Goal: Transaction & Acquisition: Purchase product/service

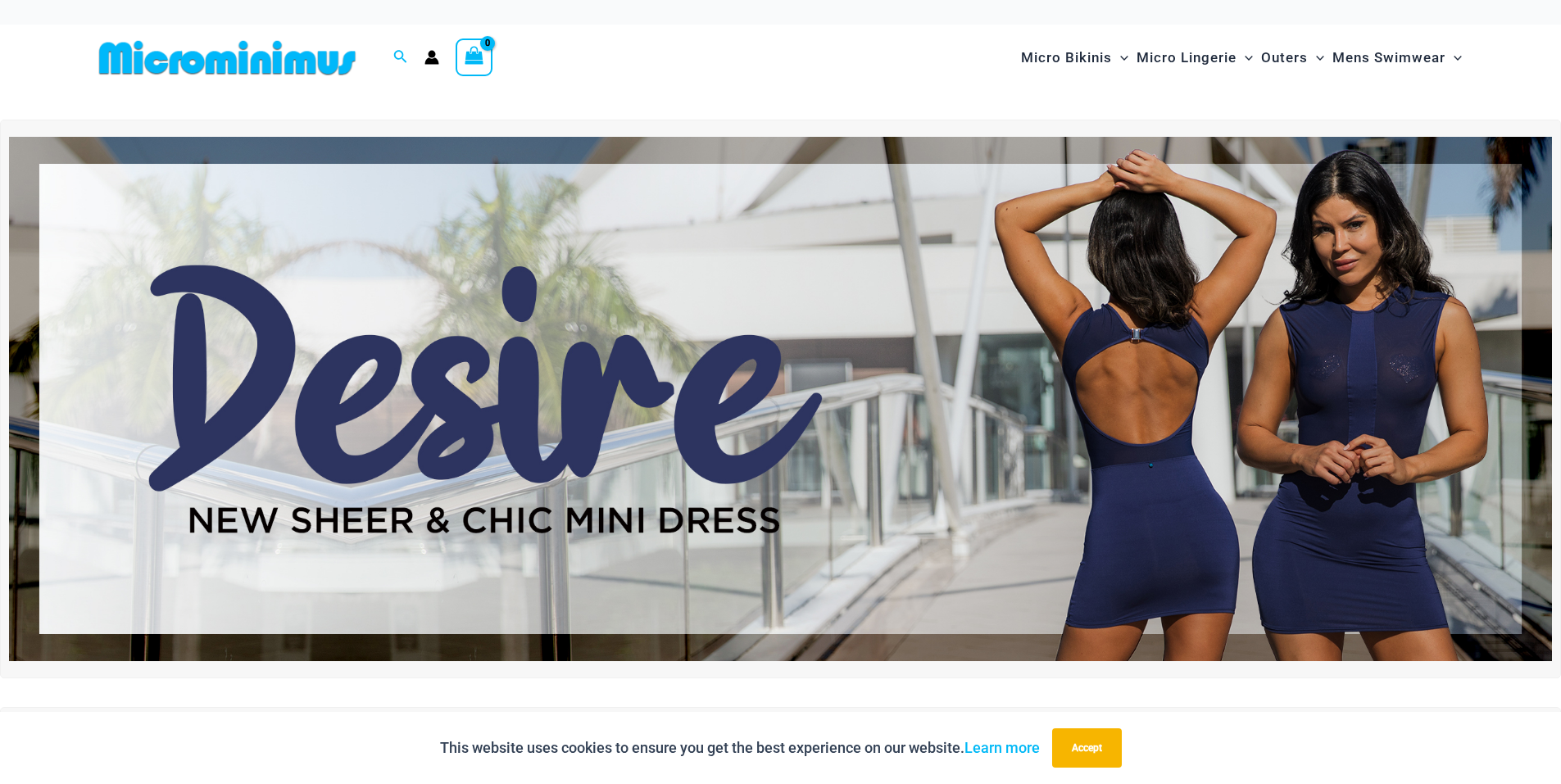
click at [1303, 241] on img at bounding box center [780, 398] width 1543 height 524
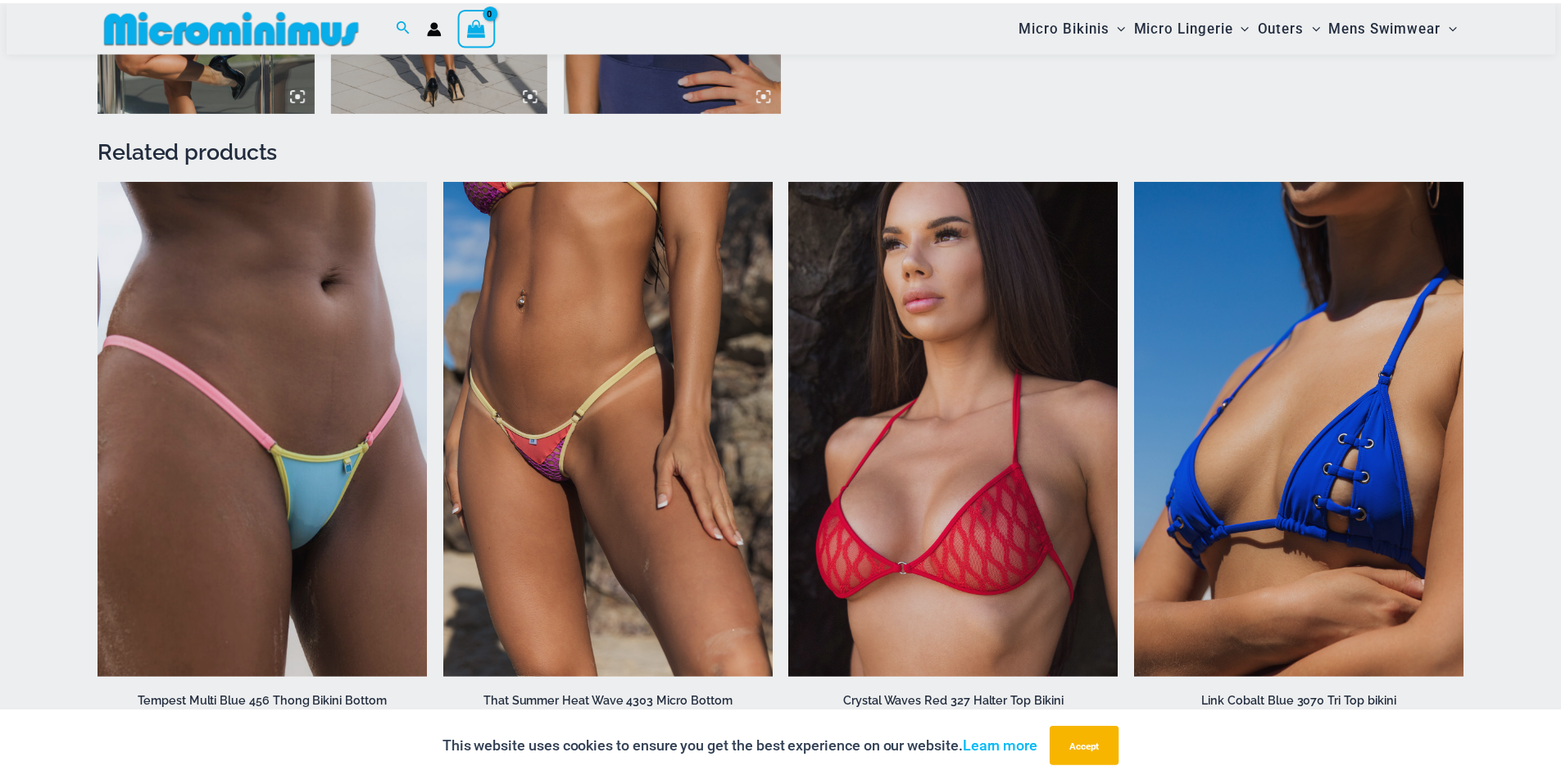
scroll to position [2114, 0]
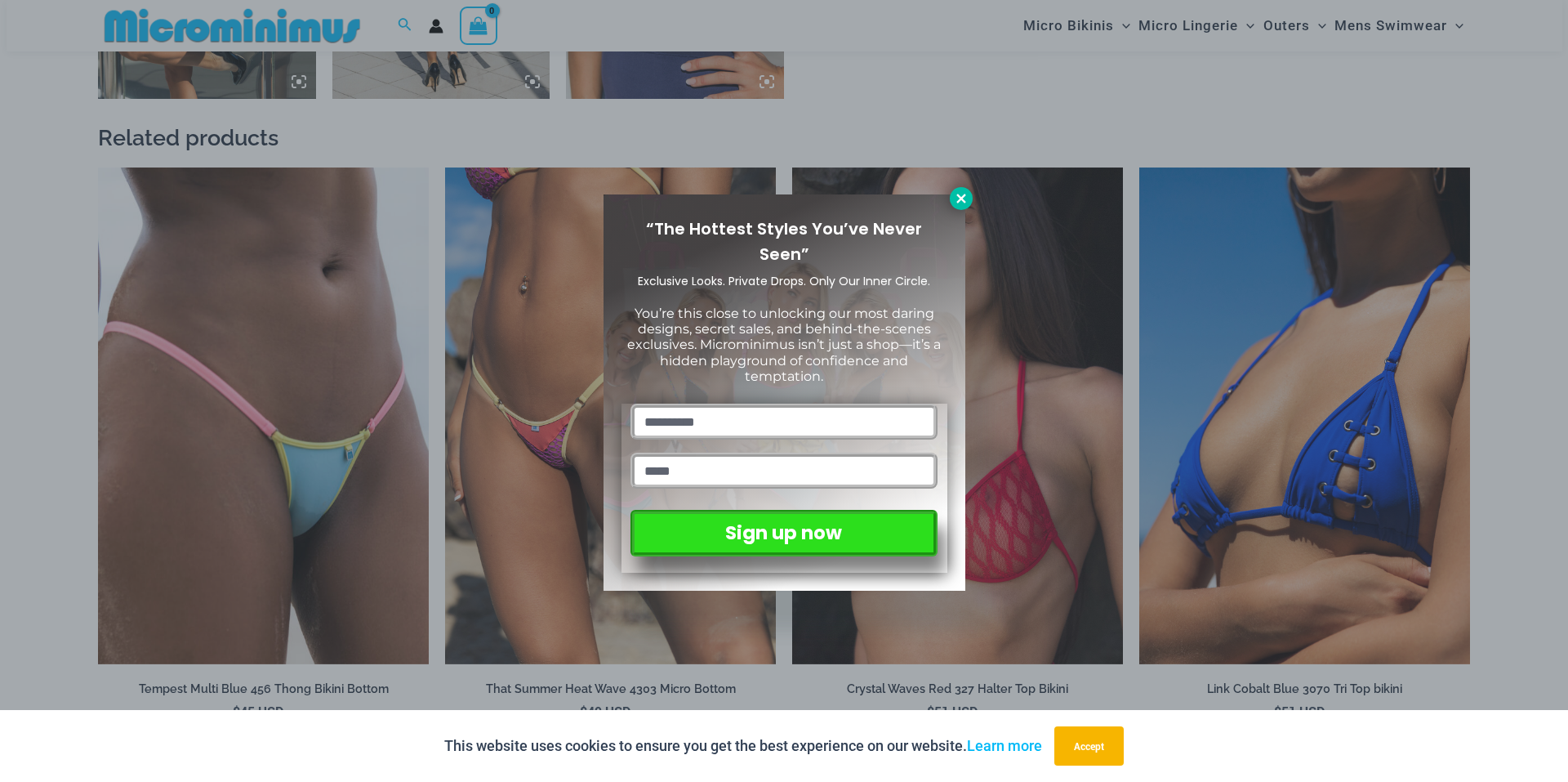
click at [965, 195] on icon at bounding box center [961, 198] width 9 height 9
